Goal: Task Accomplishment & Management: Use online tool/utility

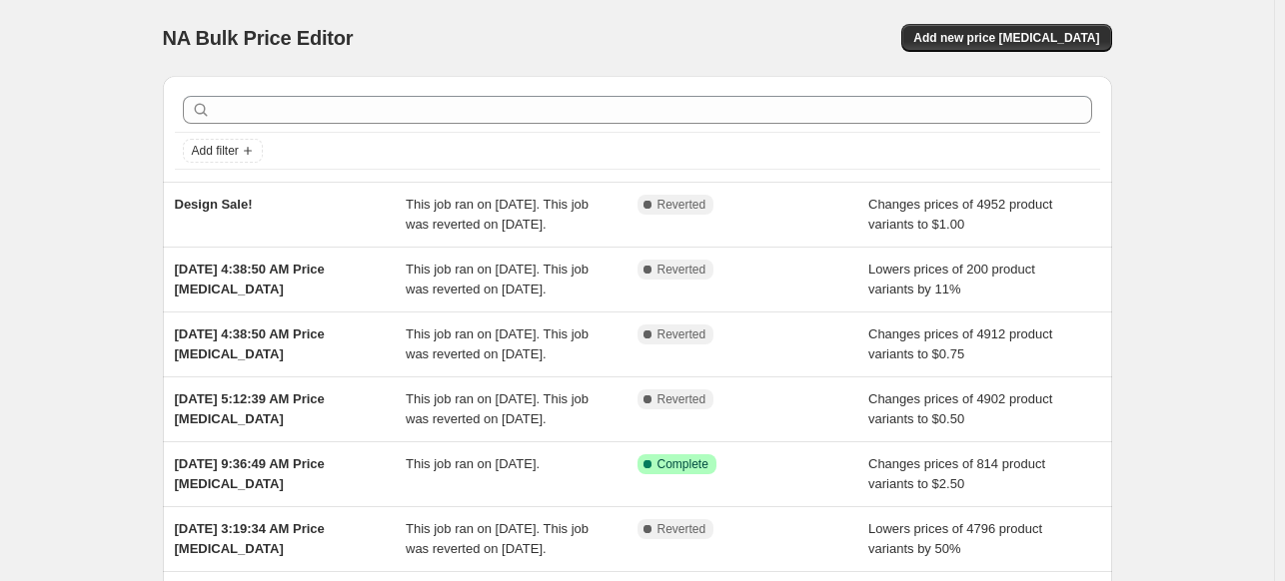
click at [111, 361] on div "NA Bulk Price Editor. This page is ready NA Bulk Price Editor Add new price cha…" at bounding box center [637, 514] width 1274 height 1029
